Goal: Task Accomplishment & Management: Use online tool/utility

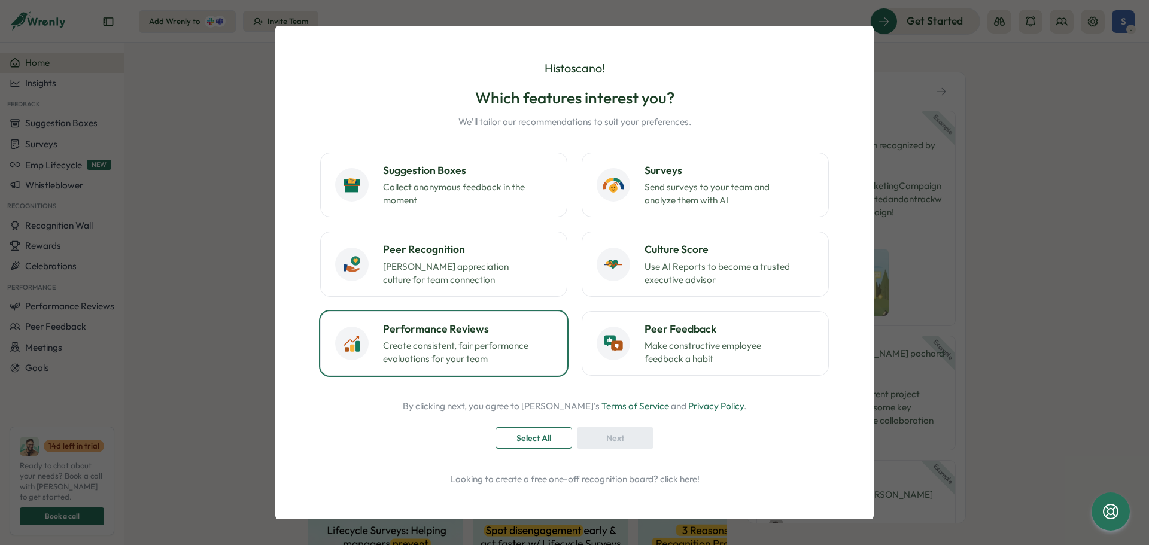
click at [516, 361] on p "Create consistent, fair performance evaluations for your team" at bounding box center [458, 352] width 150 height 26
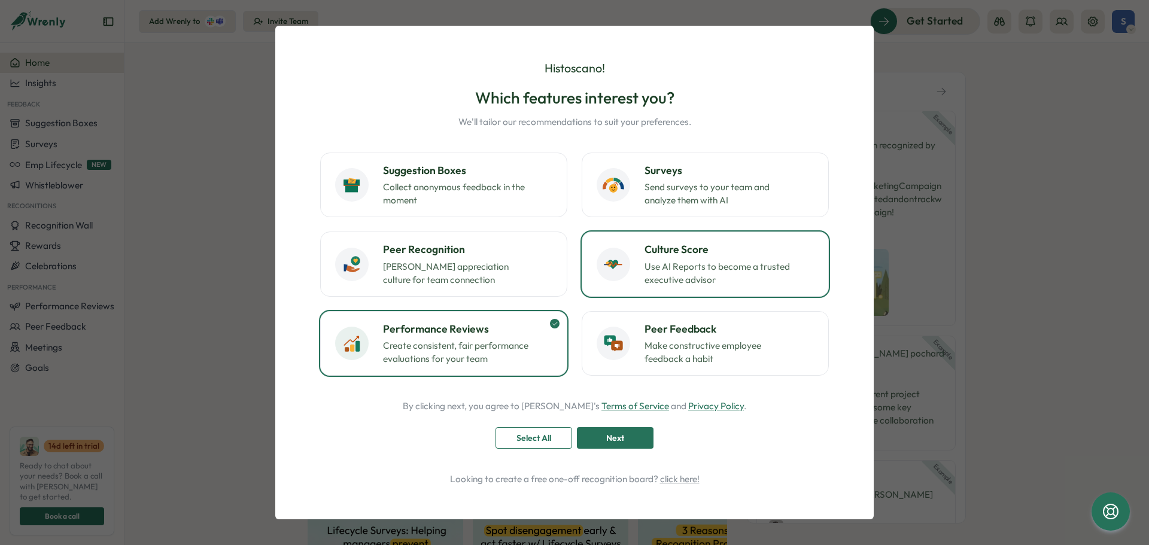
click at [642, 265] on div "Culture Score Use AI Reports to become a trusted executive advisor" at bounding box center [705, 264] width 217 height 44
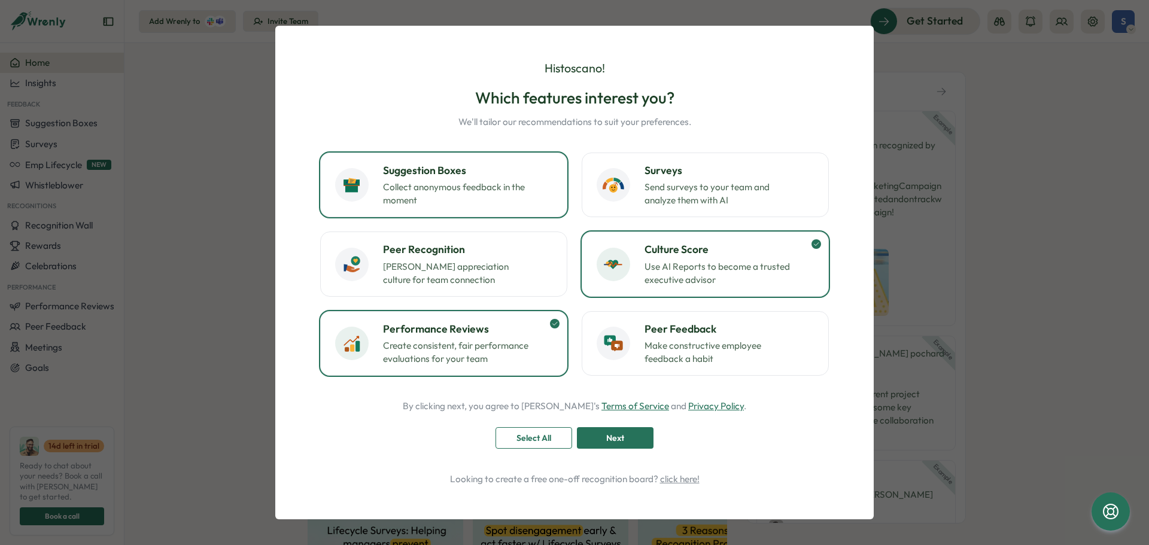
click at [540, 209] on button "Suggestion Boxes Collect anonymous feedback in the moment" at bounding box center [443, 185] width 247 height 65
click at [531, 270] on p "Foster appreciation culture for team connection" at bounding box center [458, 273] width 150 height 26
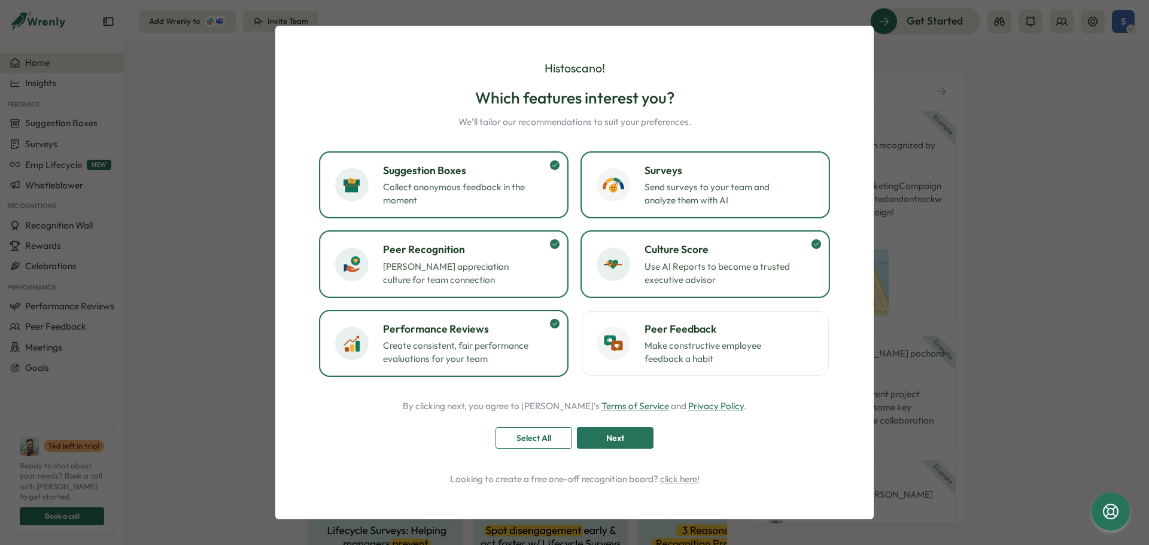
click at [669, 192] on p "Send surveys to your team and analyze them with AI" at bounding box center [720, 194] width 150 height 26
click at [588, 439] on div "Next" at bounding box center [615, 438] width 54 height 20
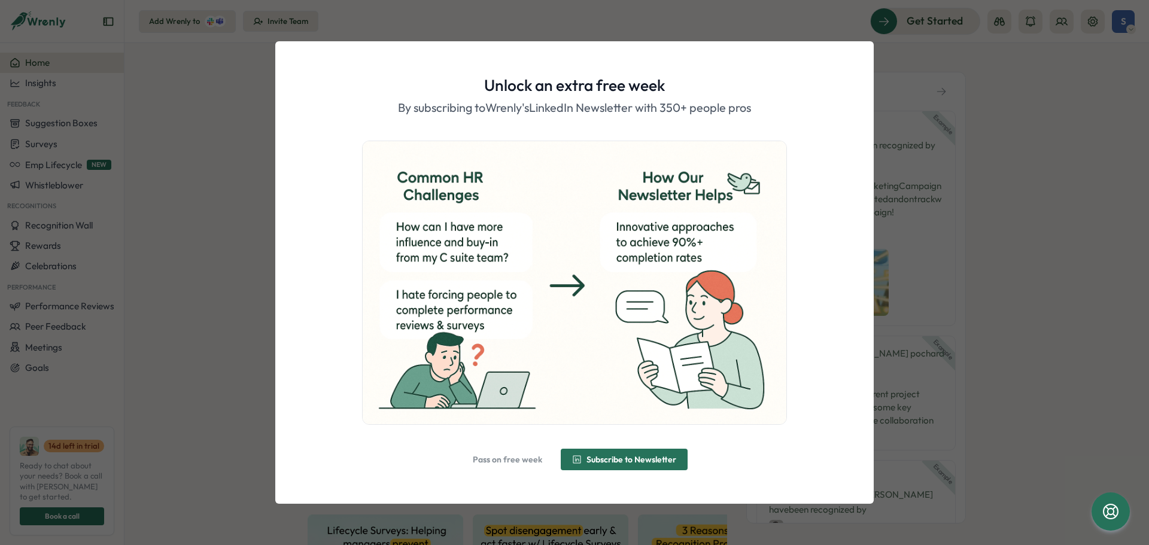
click at [591, 460] on span "Subscribe to Newsletter" at bounding box center [632, 459] width 90 height 8
click at [546, 453] on span "Alright, done!" at bounding box center [575, 459] width 66 height 20
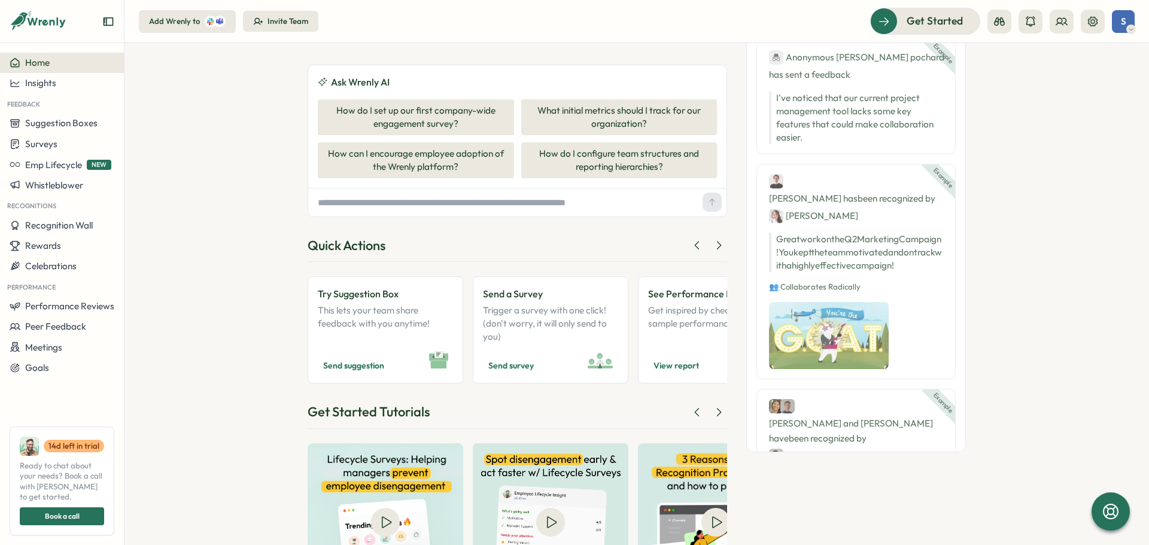
scroll to position [156, 0]
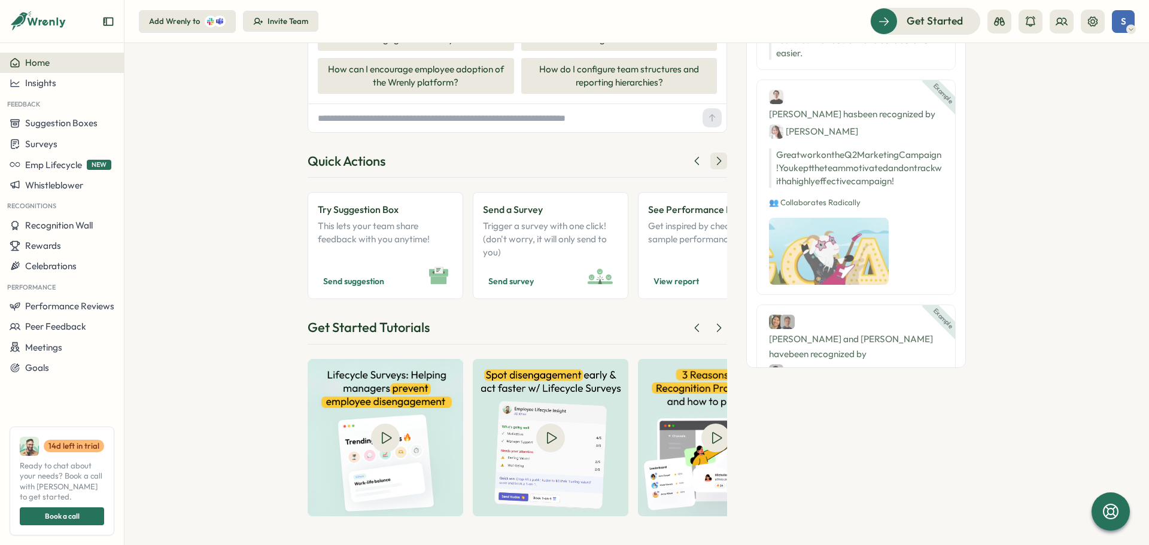
click at [714, 163] on icon at bounding box center [719, 161] width 12 height 12
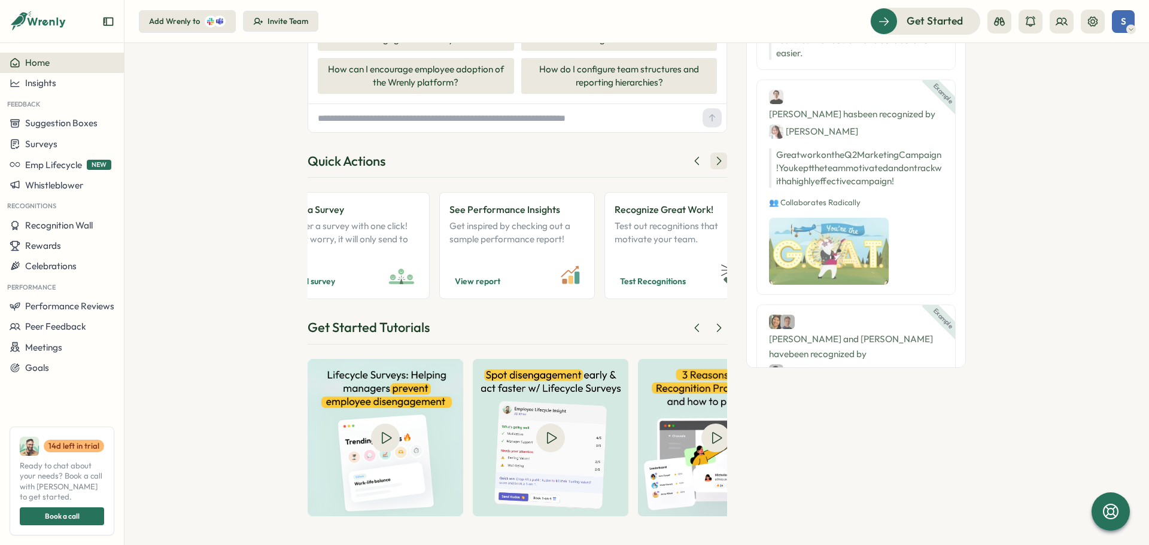
scroll to position [0, 203]
click at [254, 363] on div "Good afternoon , stoscano ! The greatest glory in living lies not in never fall…" at bounding box center [636, 294] width 1025 height 502
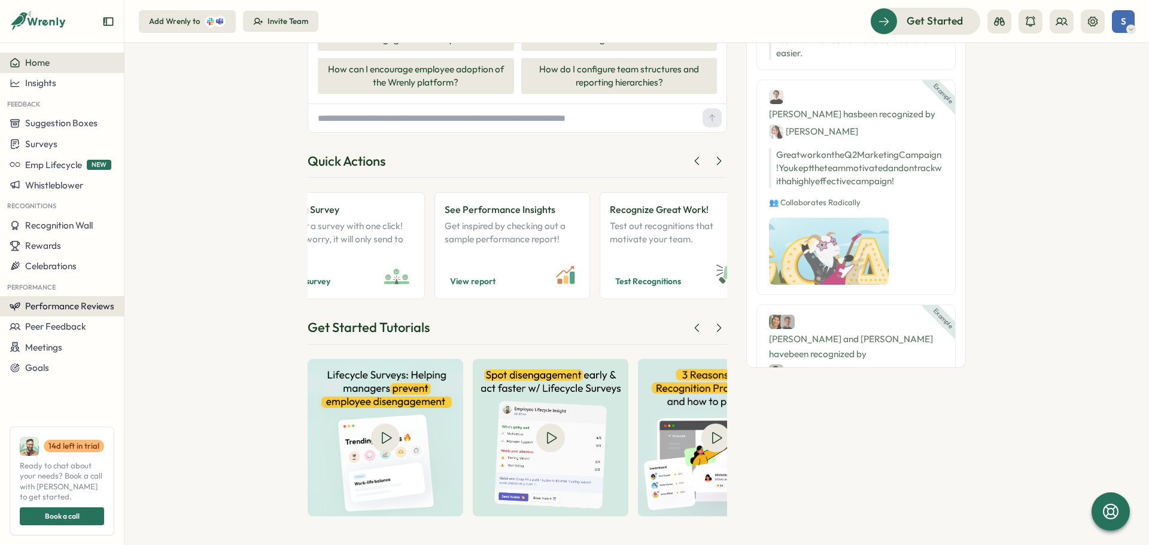
click at [105, 306] on span "Performance Reviews" at bounding box center [69, 305] width 89 height 11
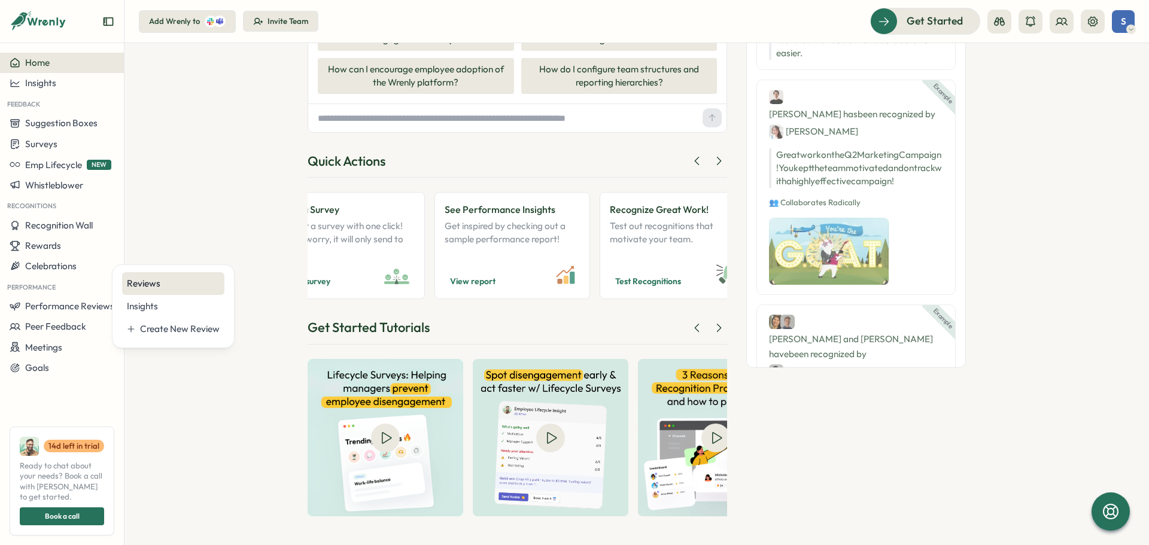
click at [169, 282] on div "Reviews" at bounding box center [173, 283] width 93 height 13
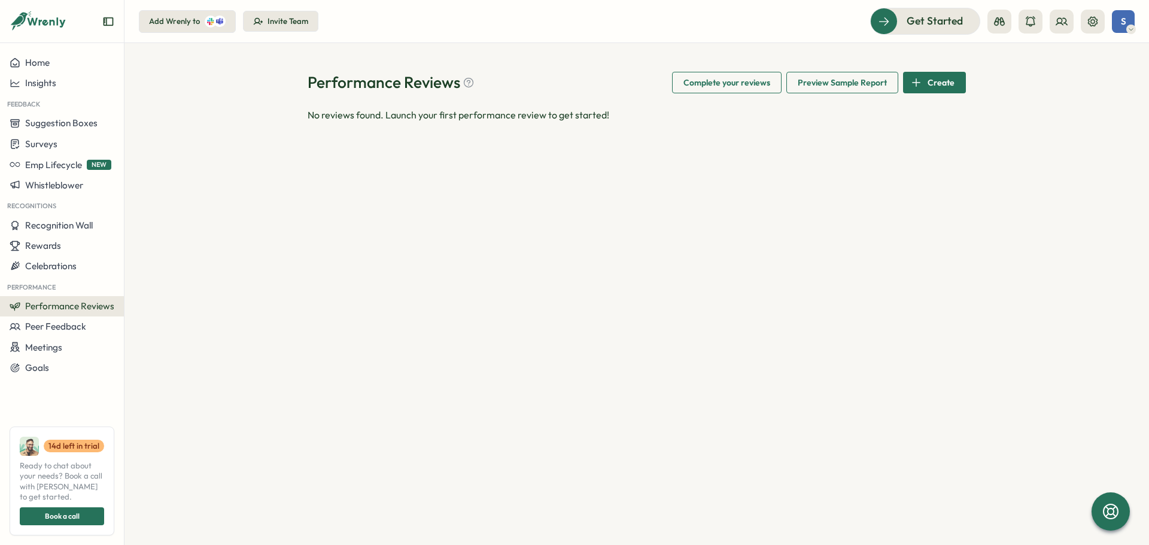
click at [887, 83] on span "Preview Sample Report" at bounding box center [842, 82] width 89 height 20
click at [892, 9] on div at bounding box center [925, 20] width 109 height 25
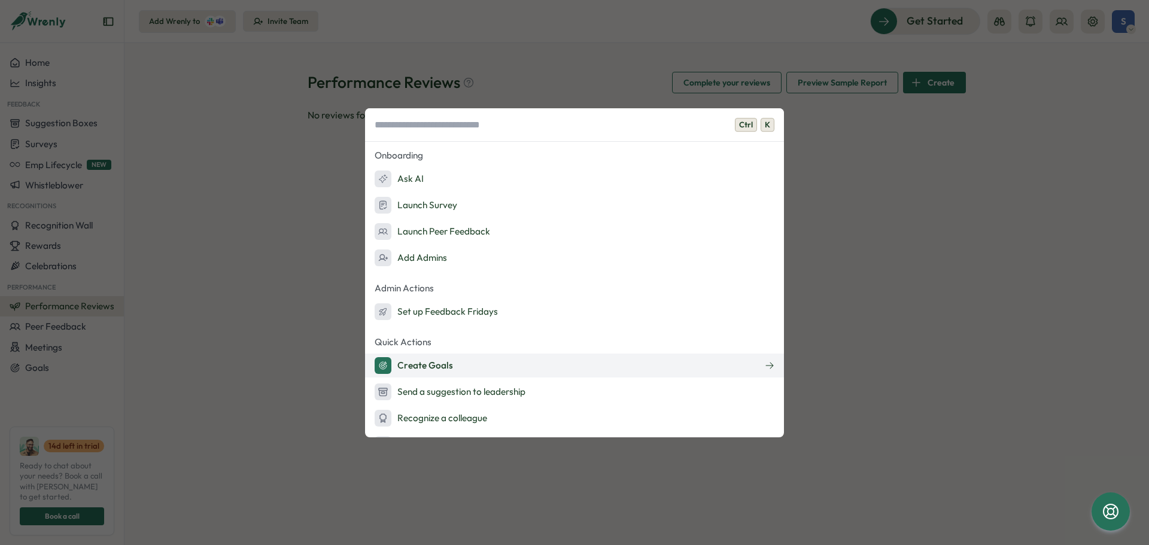
click at [509, 369] on button "Create Goals" at bounding box center [574, 366] width 419 height 24
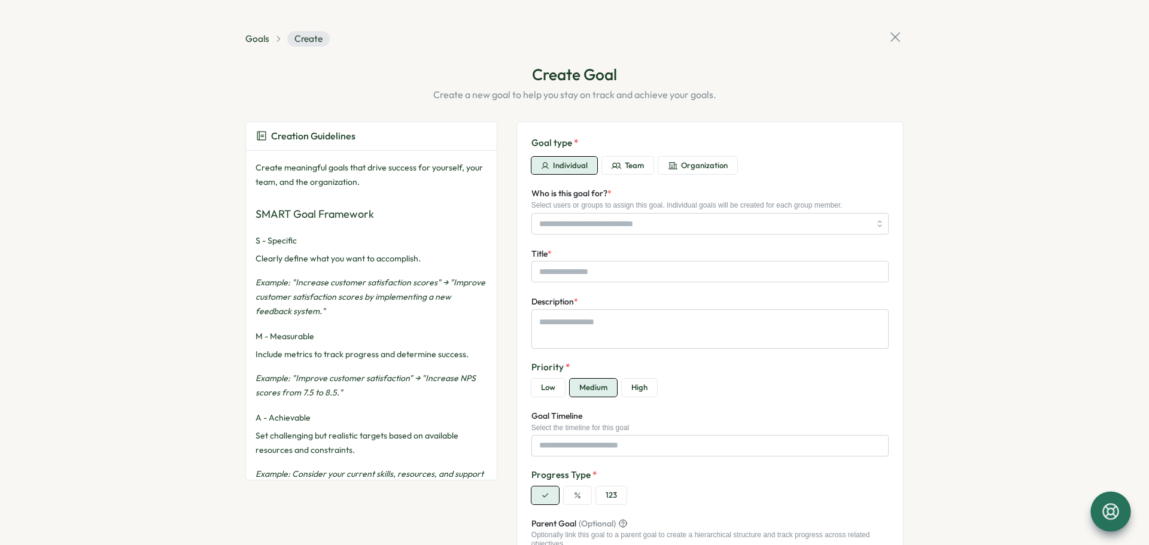
click at [1110, 512] on icon at bounding box center [1111, 512] width 20 height 20
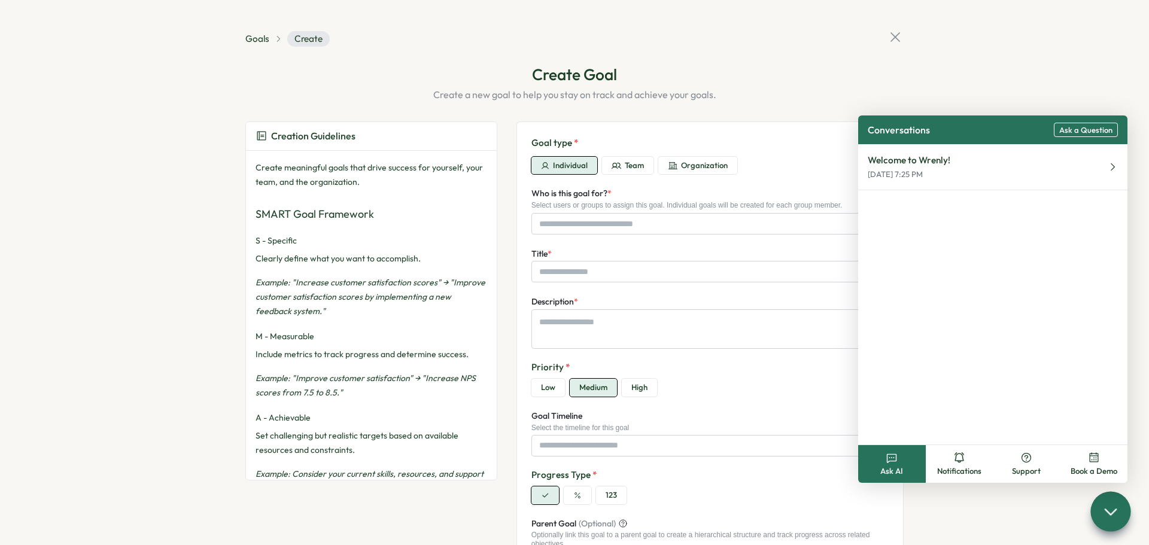
click at [1105, 513] on icon at bounding box center [1110, 511] width 17 height 17
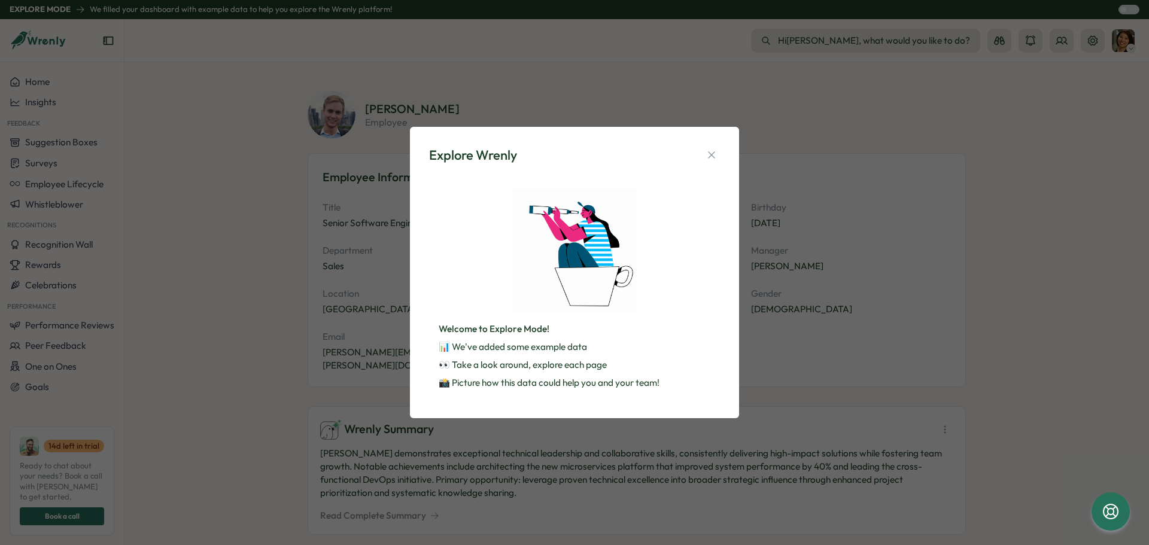
click at [603, 238] on img at bounding box center [574, 251] width 124 height 124
click at [706, 154] on icon "button" at bounding box center [712, 155] width 12 height 12
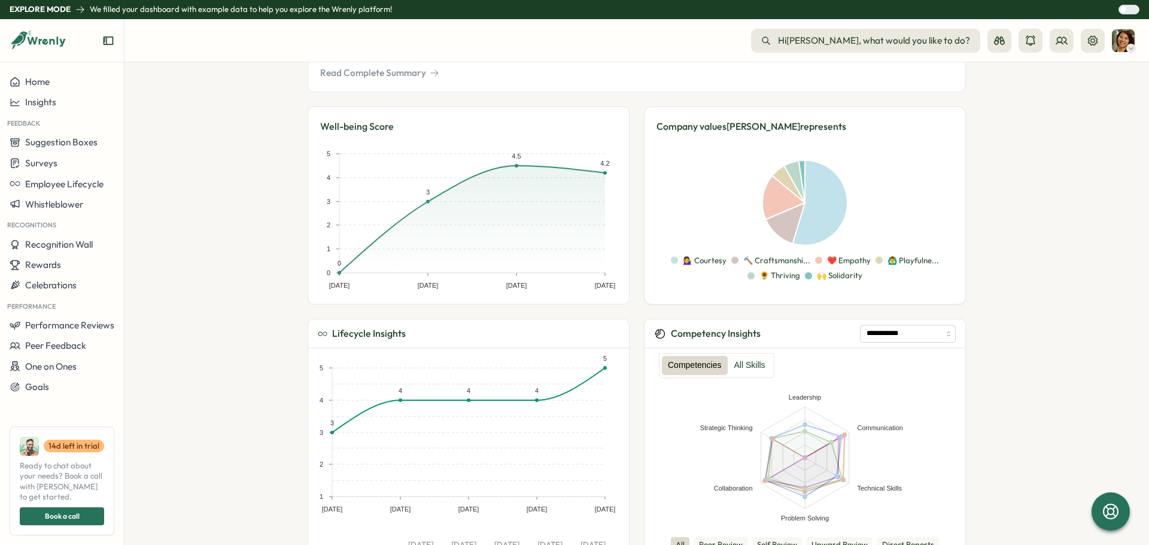
scroll to position [539, 0]
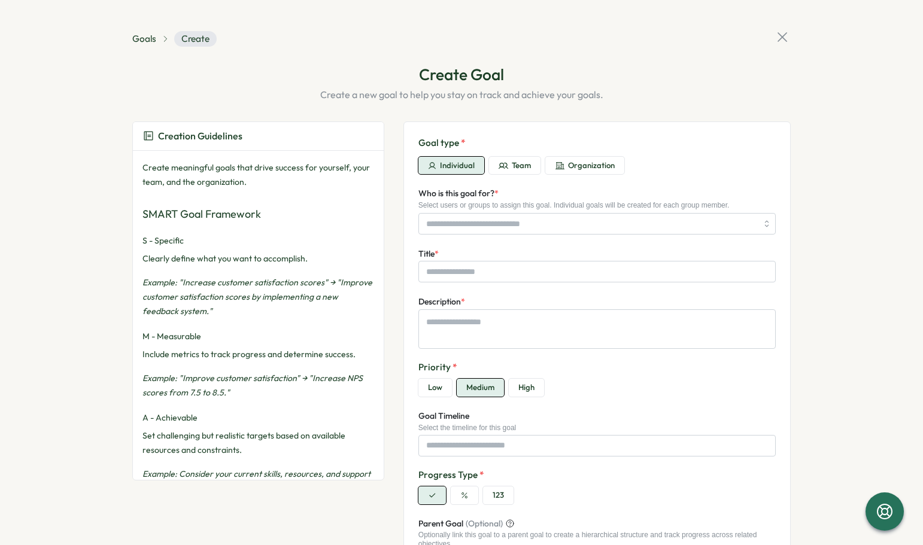
type textarea "*"
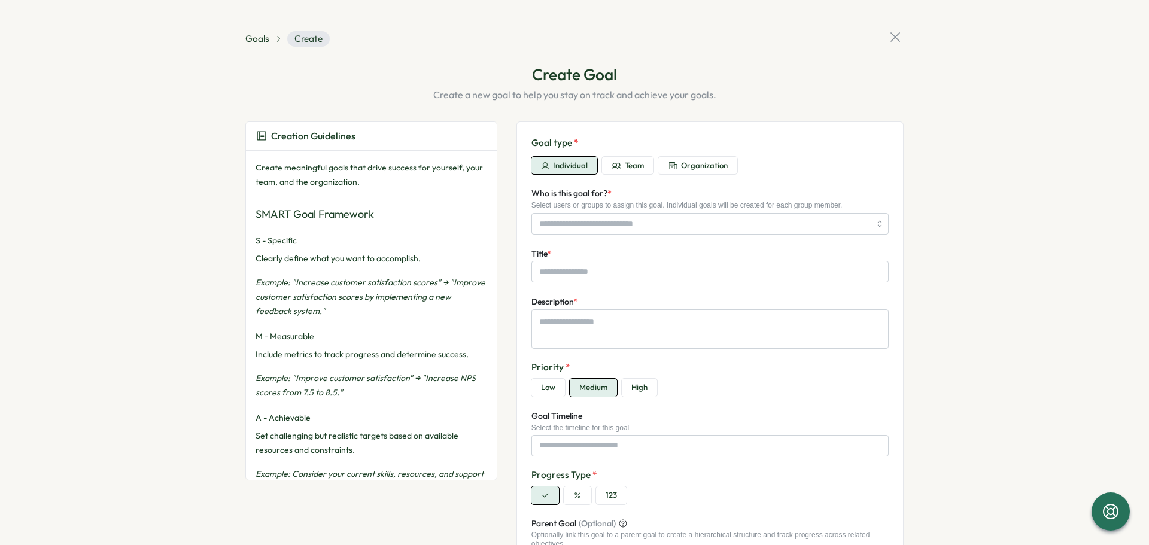
type textarea "*"
